Goal: Information Seeking & Learning: Learn about a topic

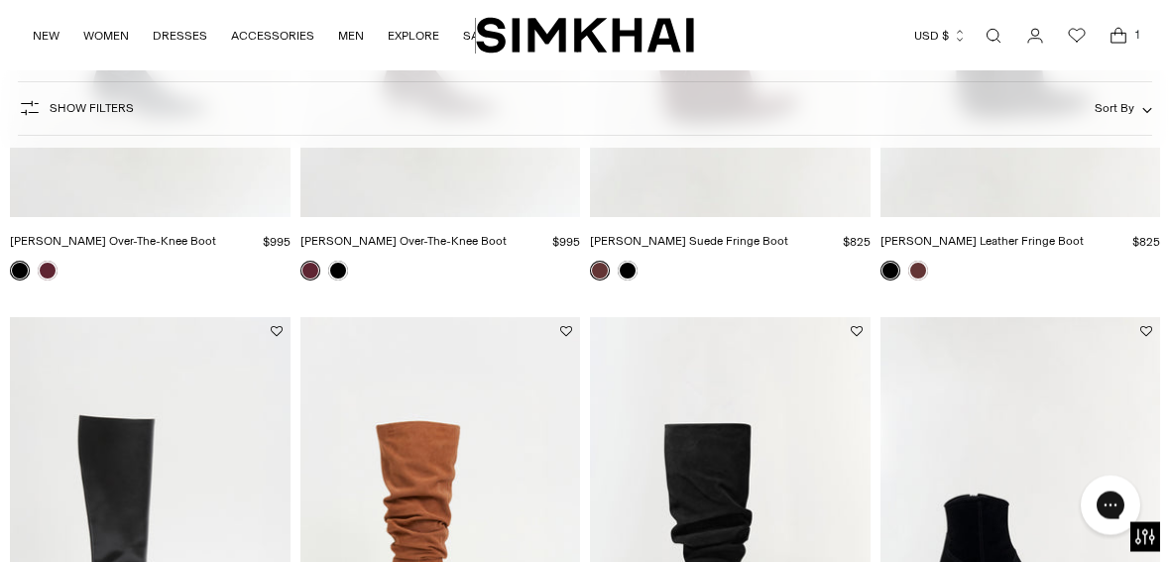
scroll to position [991, 0]
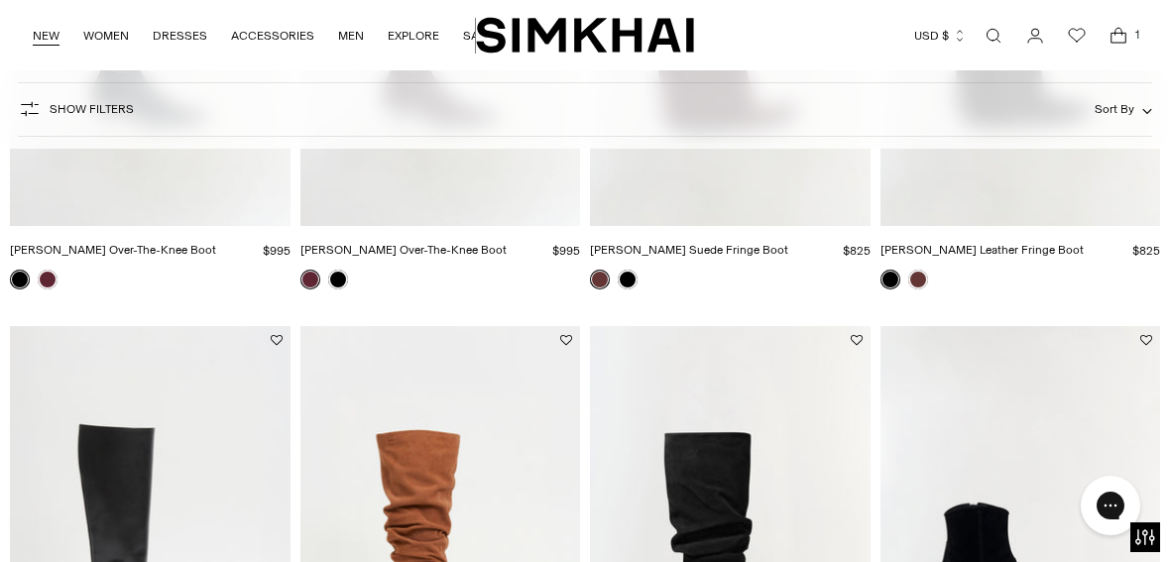
click at [45, 41] on link "NEW" at bounding box center [46, 36] width 27 height 44
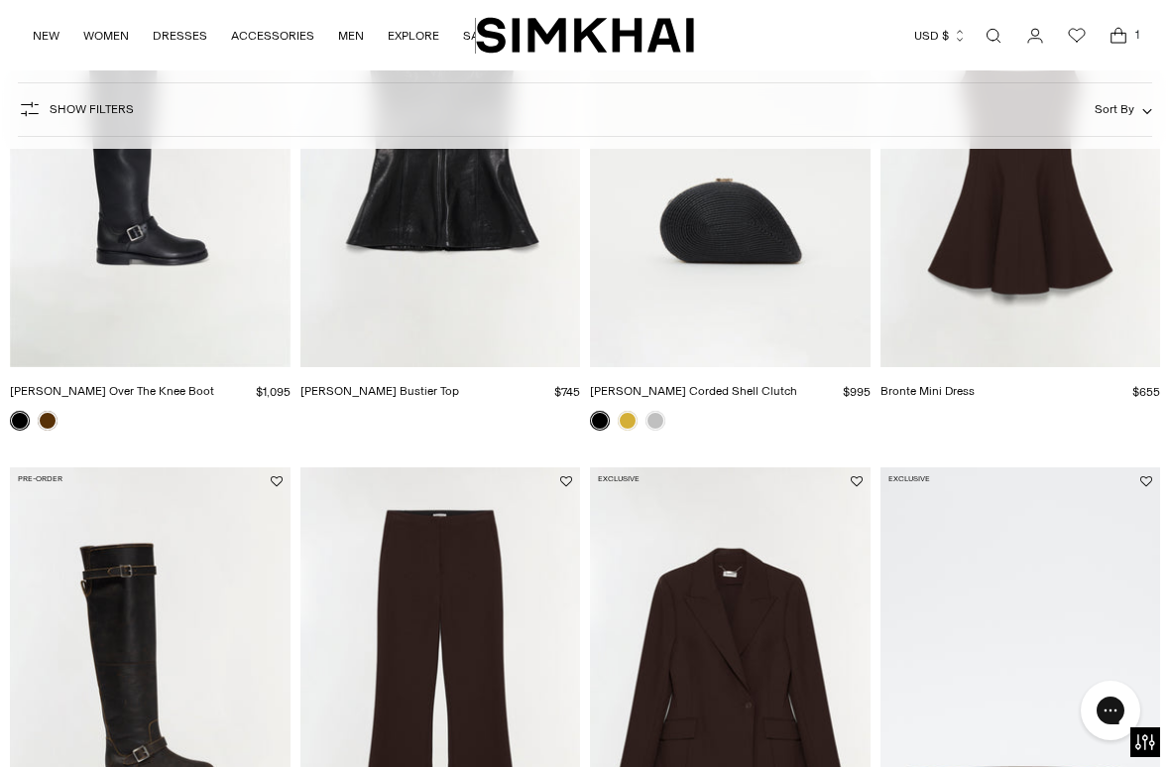
scroll to position [996, 0]
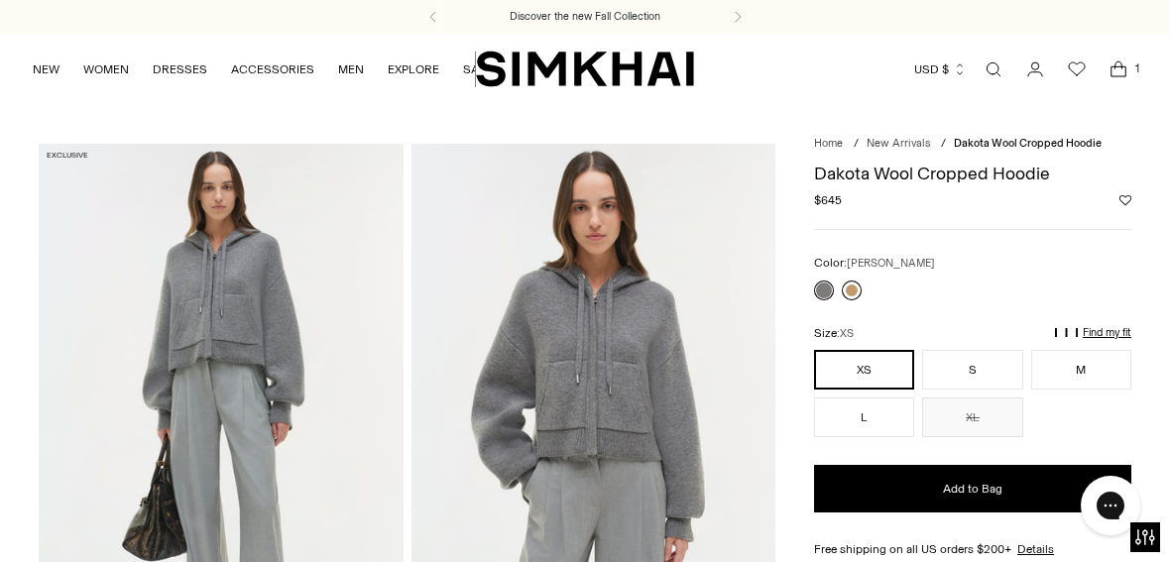
click at [861, 284] on link at bounding box center [852, 291] width 20 height 20
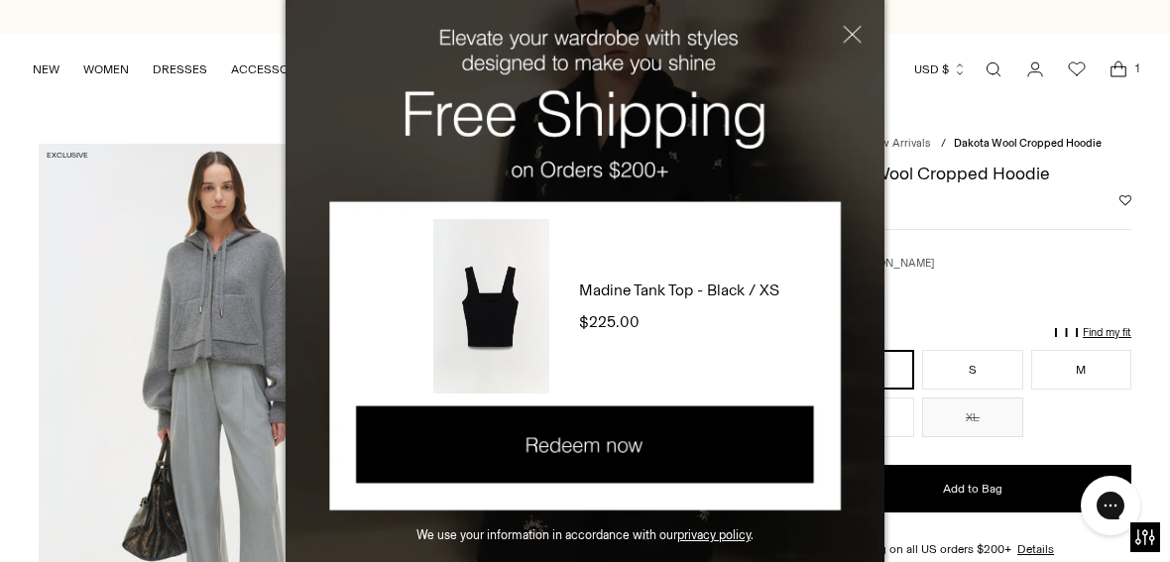
click at [871, 12] on button "Close" at bounding box center [840, 42] width 90 height 84
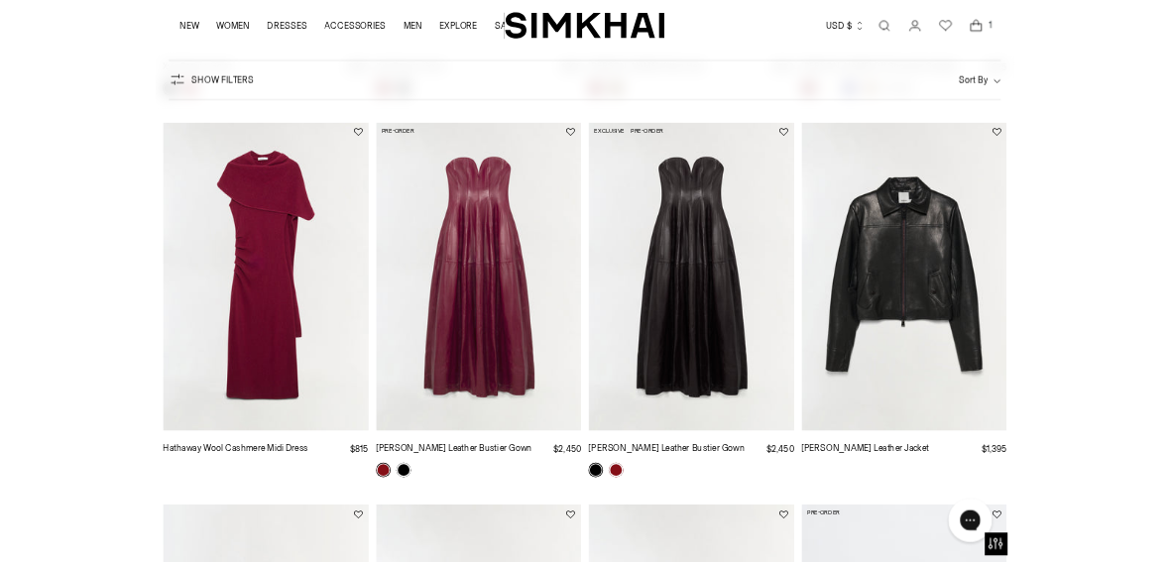
scroll to position [6356, 0]
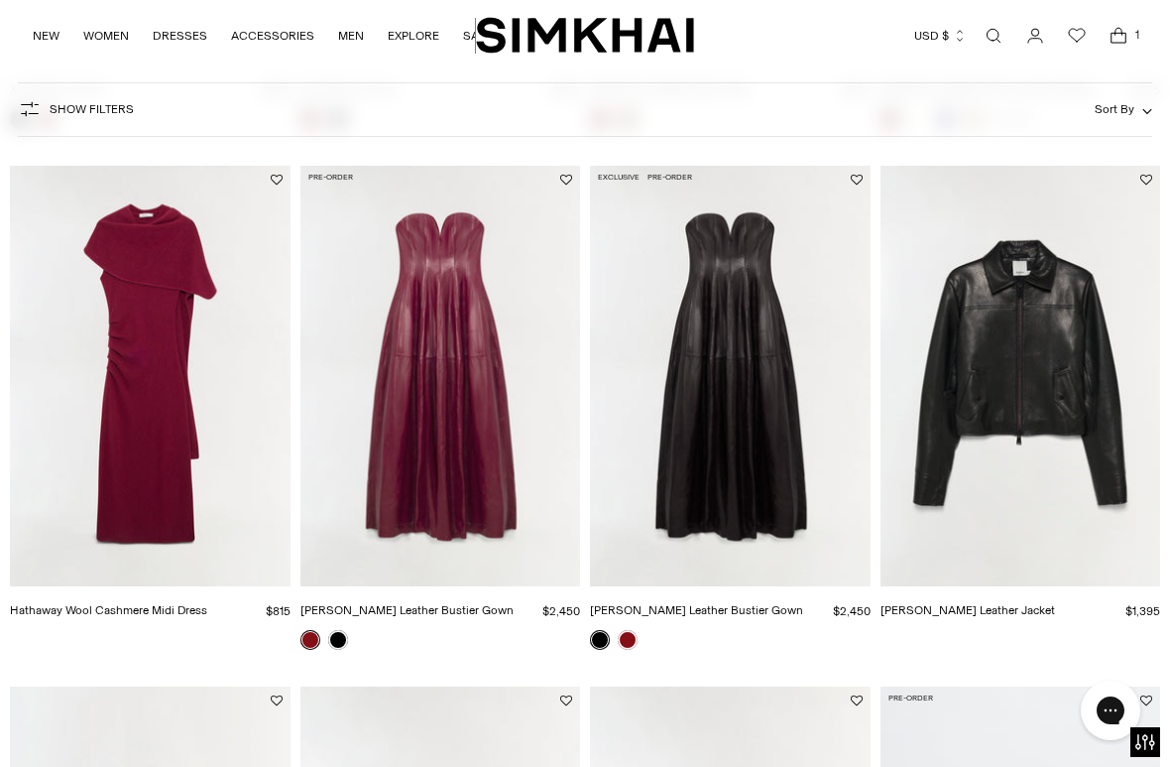
click at [1030, 303] on img "Freeman Leather Jacket" at bounding box center [1021, 376] width 281 height 421
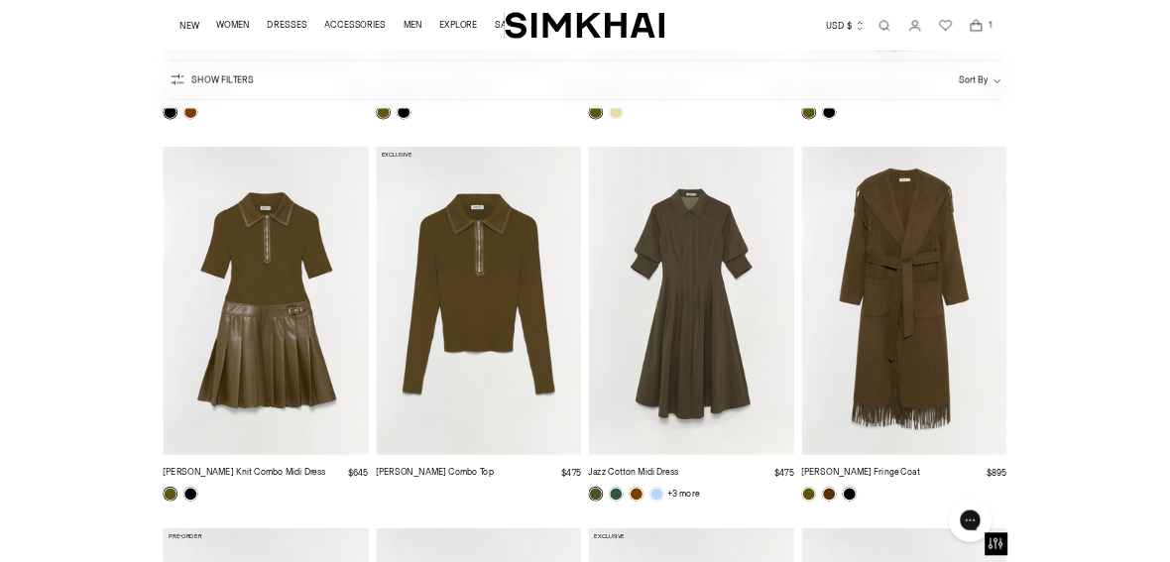
scroll to position [12027, 0]
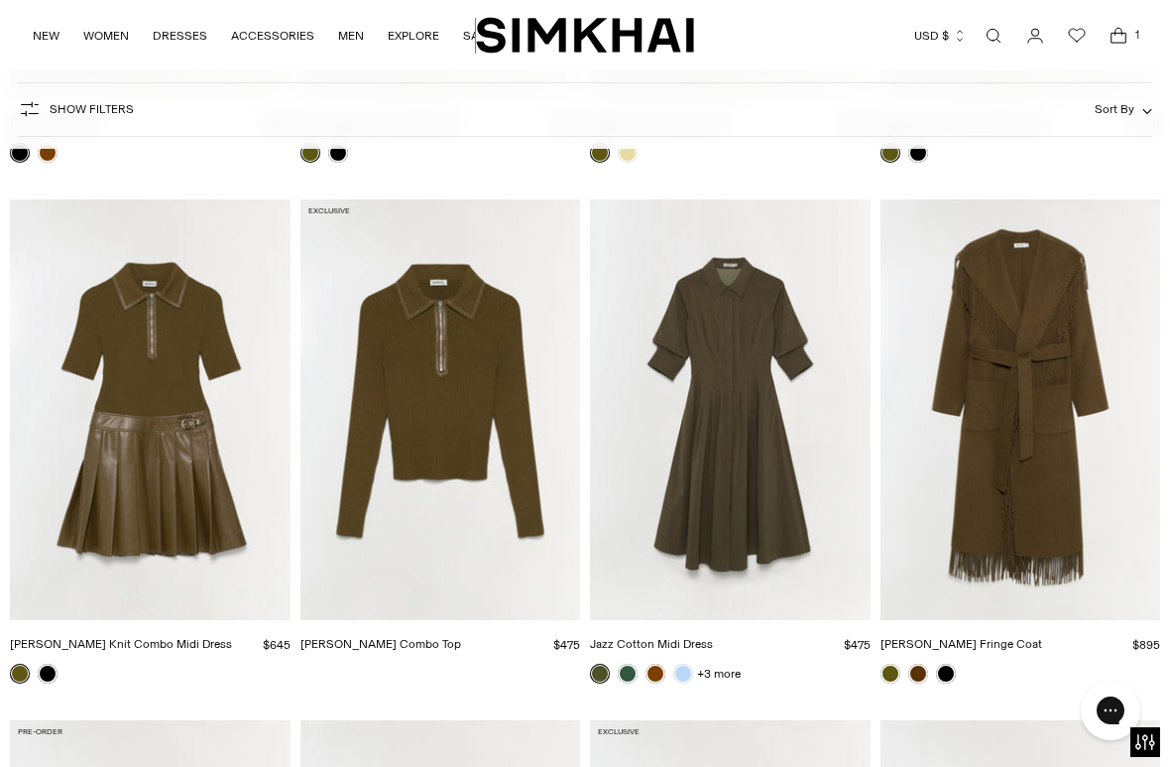
click at [473, 405] on img "Livana Knit Combo Top" at bounding box center [441, 409] width 281 height 421
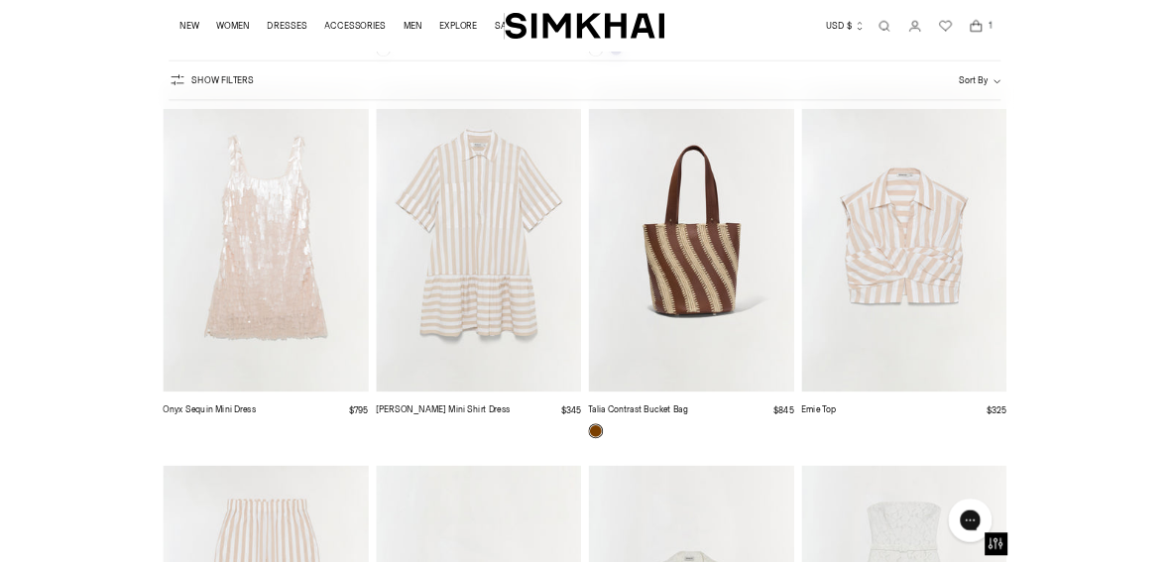
scroll to position [31886, 0]
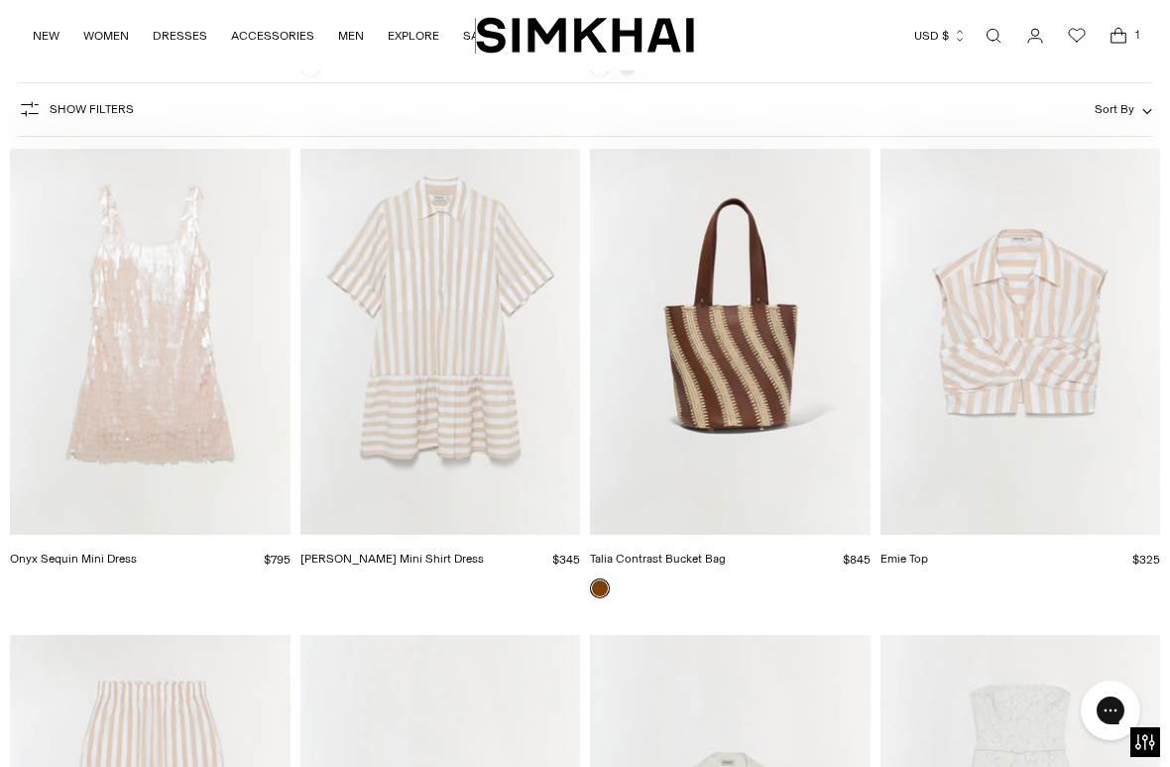
click at [806, 303] on img "Talia Contrast Bucket Bag" at bounding box center [730, 324] width 281 height 421
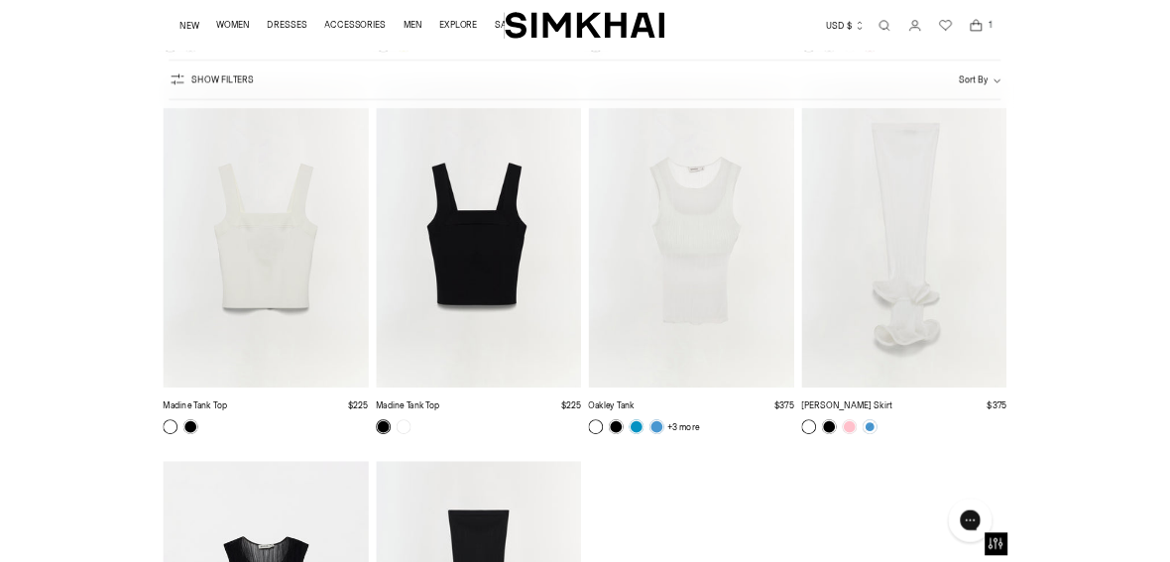
scroll to position [37077, 0]
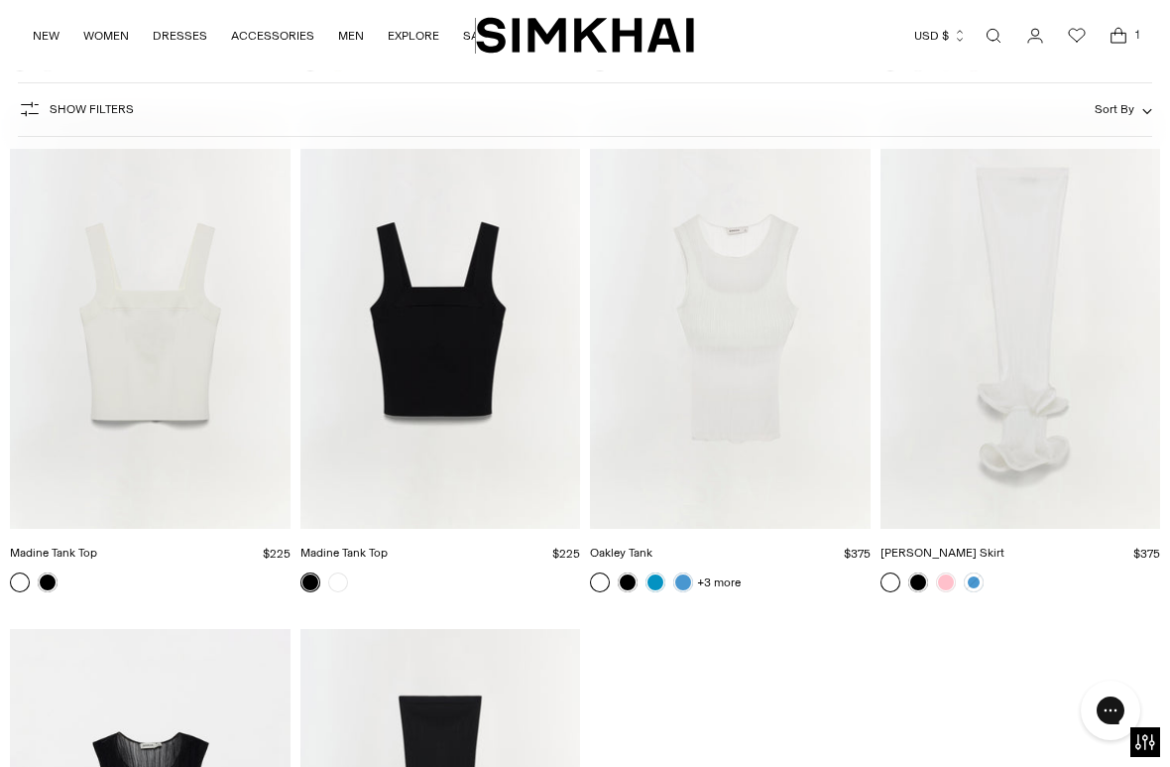
click at [207, 383] on img "Madine Tank Top" at bounding box center [150, 318] width 281 height 421
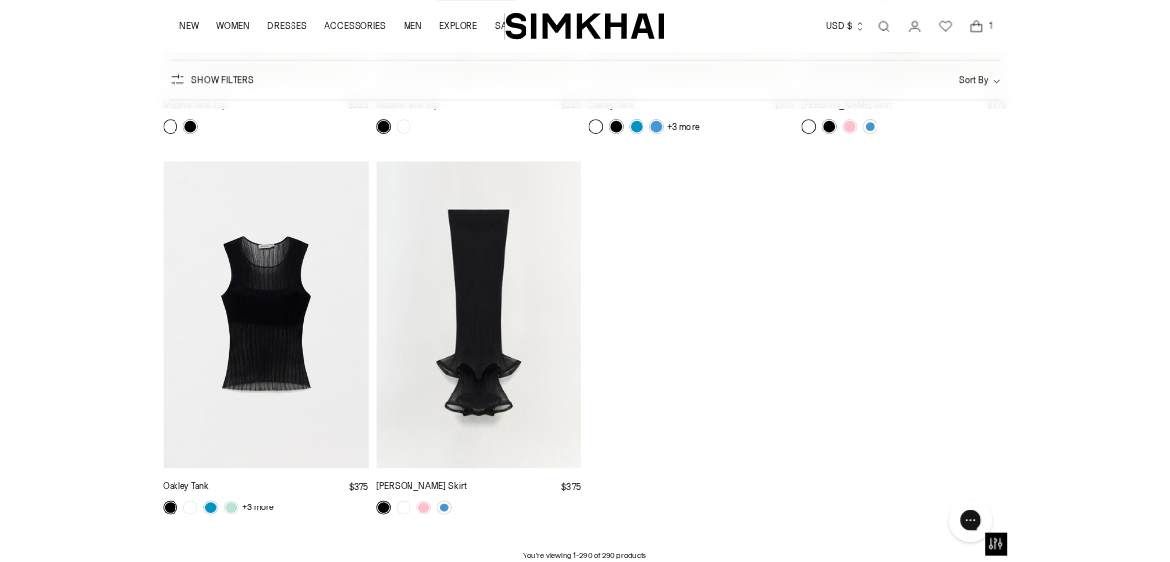
scroll to position [37251, 0]
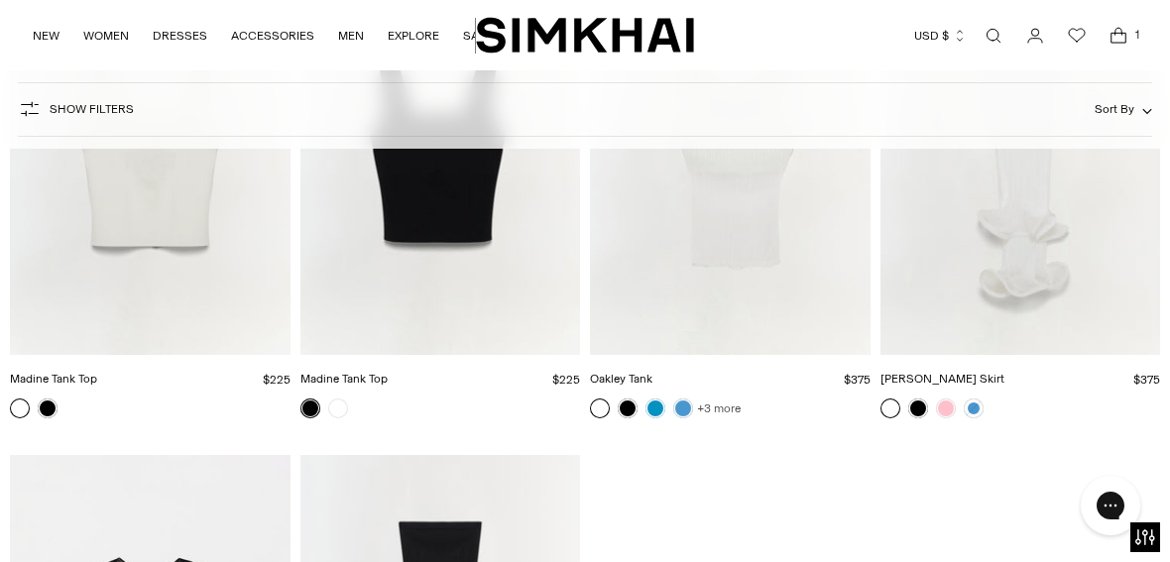
click at [699, 395] on link "+3 more" at bounding box center [719, 409] width 44 height 28
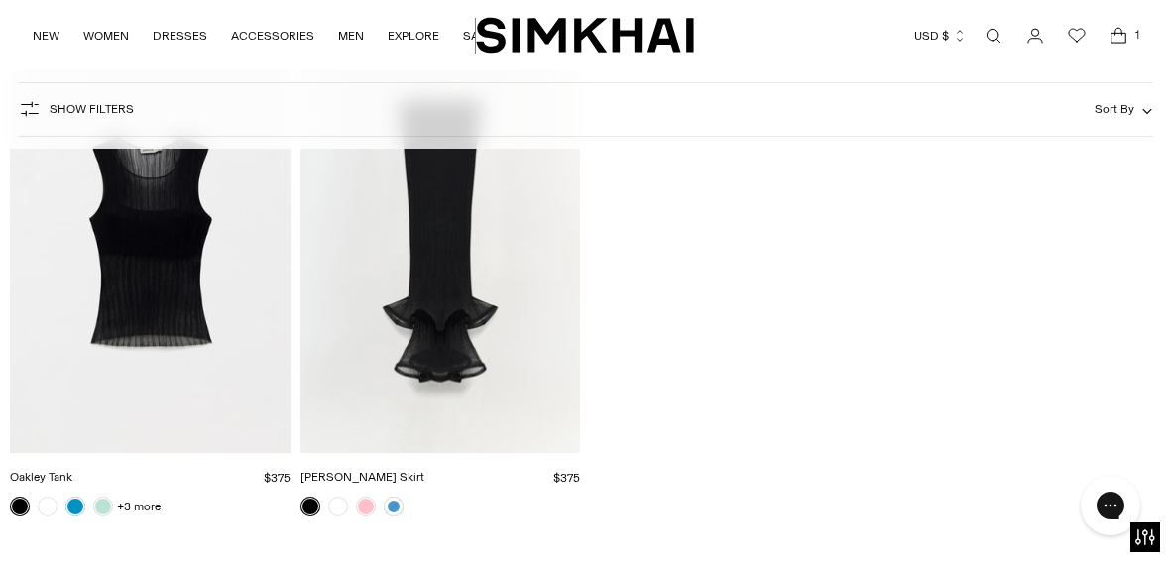
scroll to position [37669, 0]
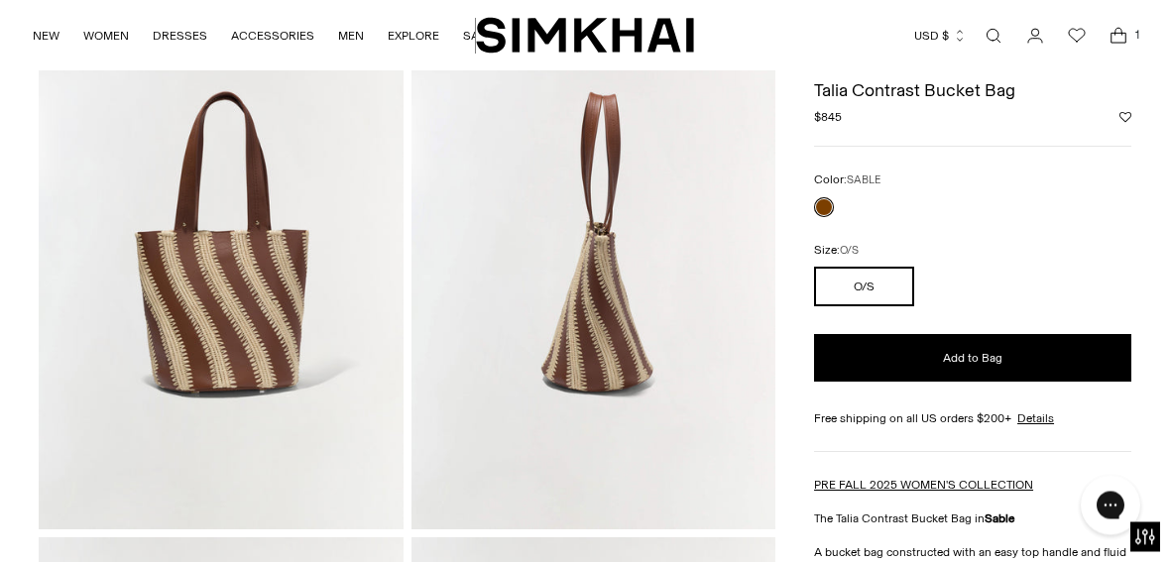
scroll to position [133, 0]
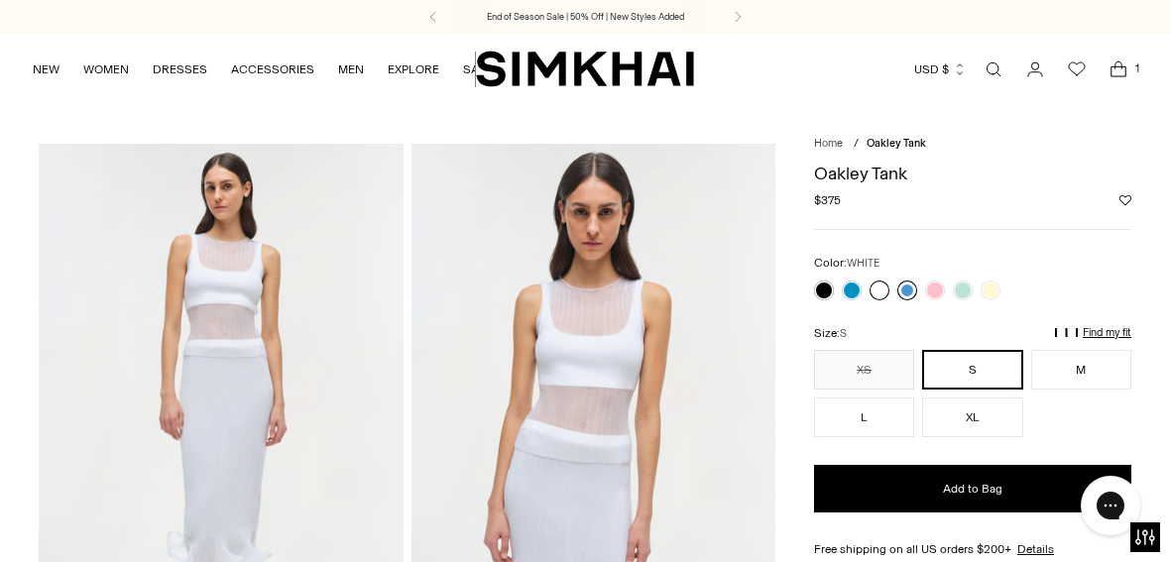
click at [914, 287] on link at bounding box center [908, 291] width 20 height 20
